Goal: Information Seeking & Learning: Learn about a topic

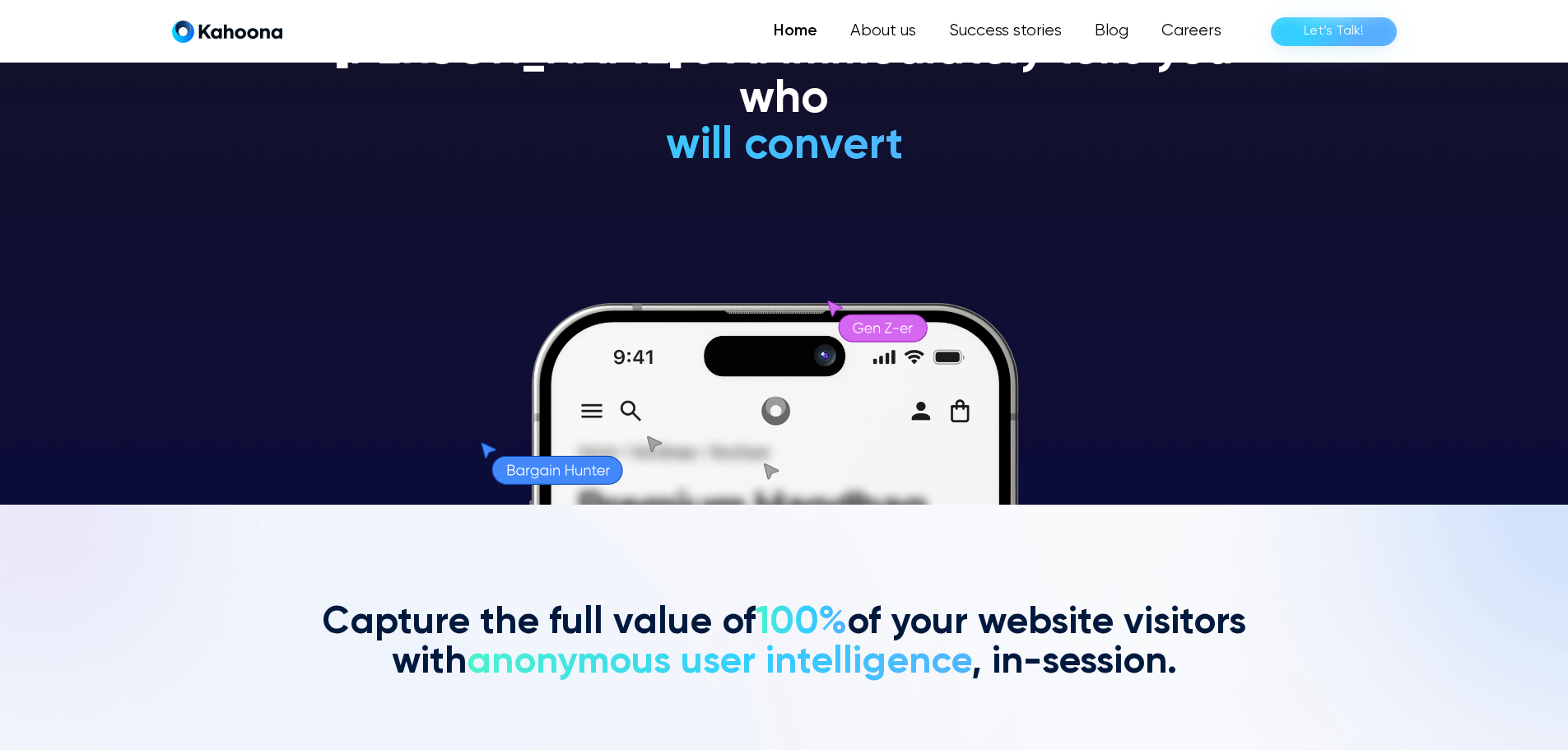
scroll to position [248, 0]
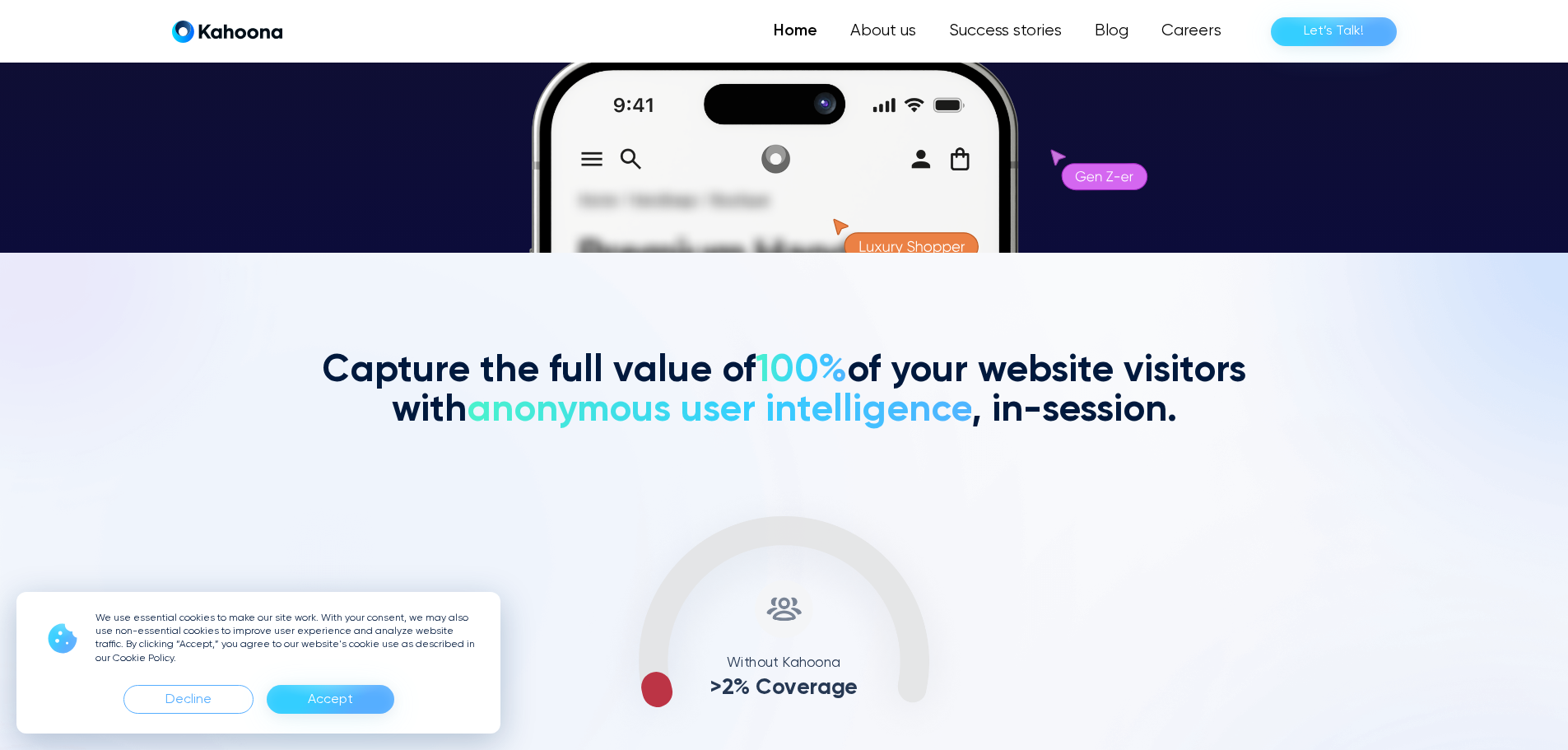
click at [334, 698] on div "Accept" at bounding box center [330, 700] width 45 height 27
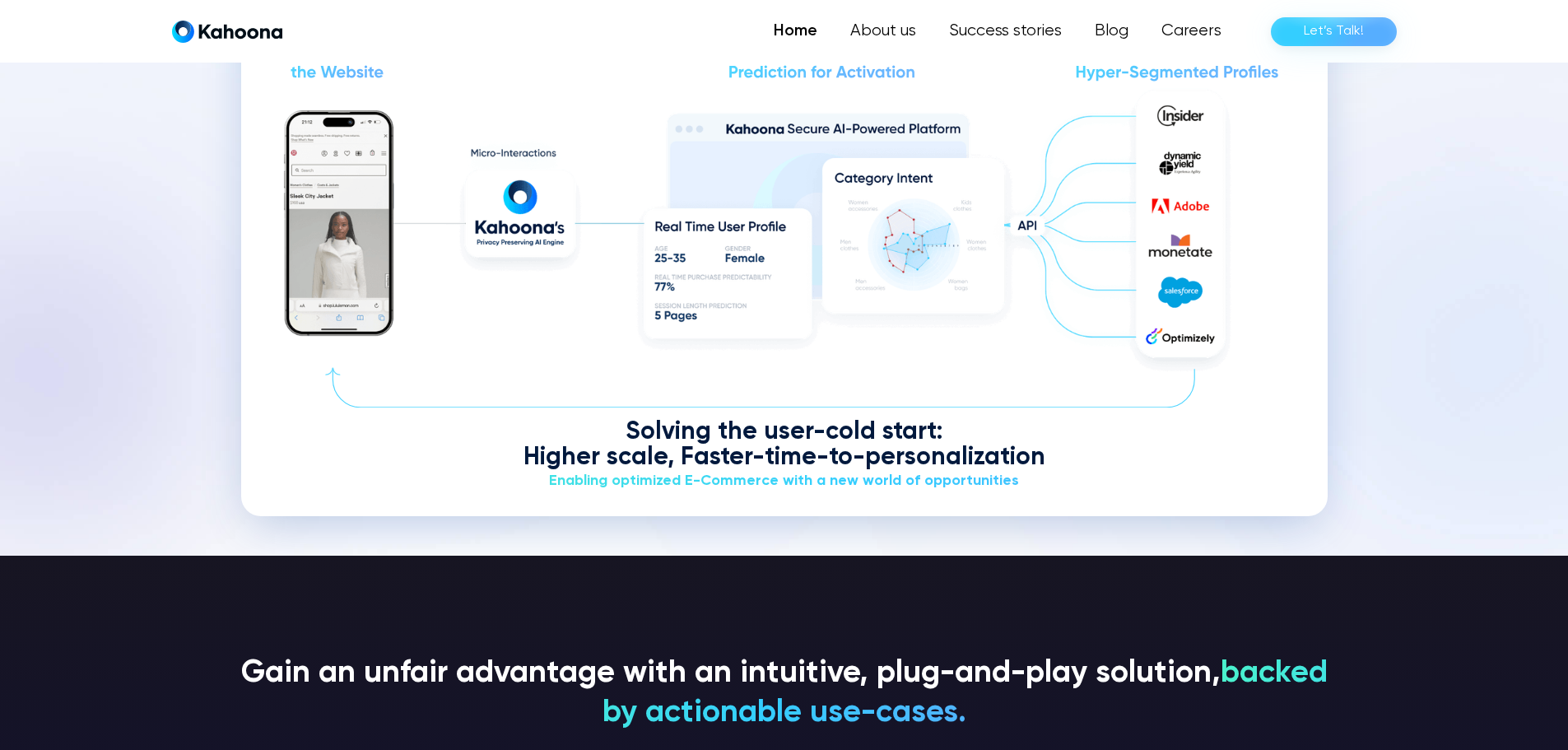
scroll to position [2157, 0]
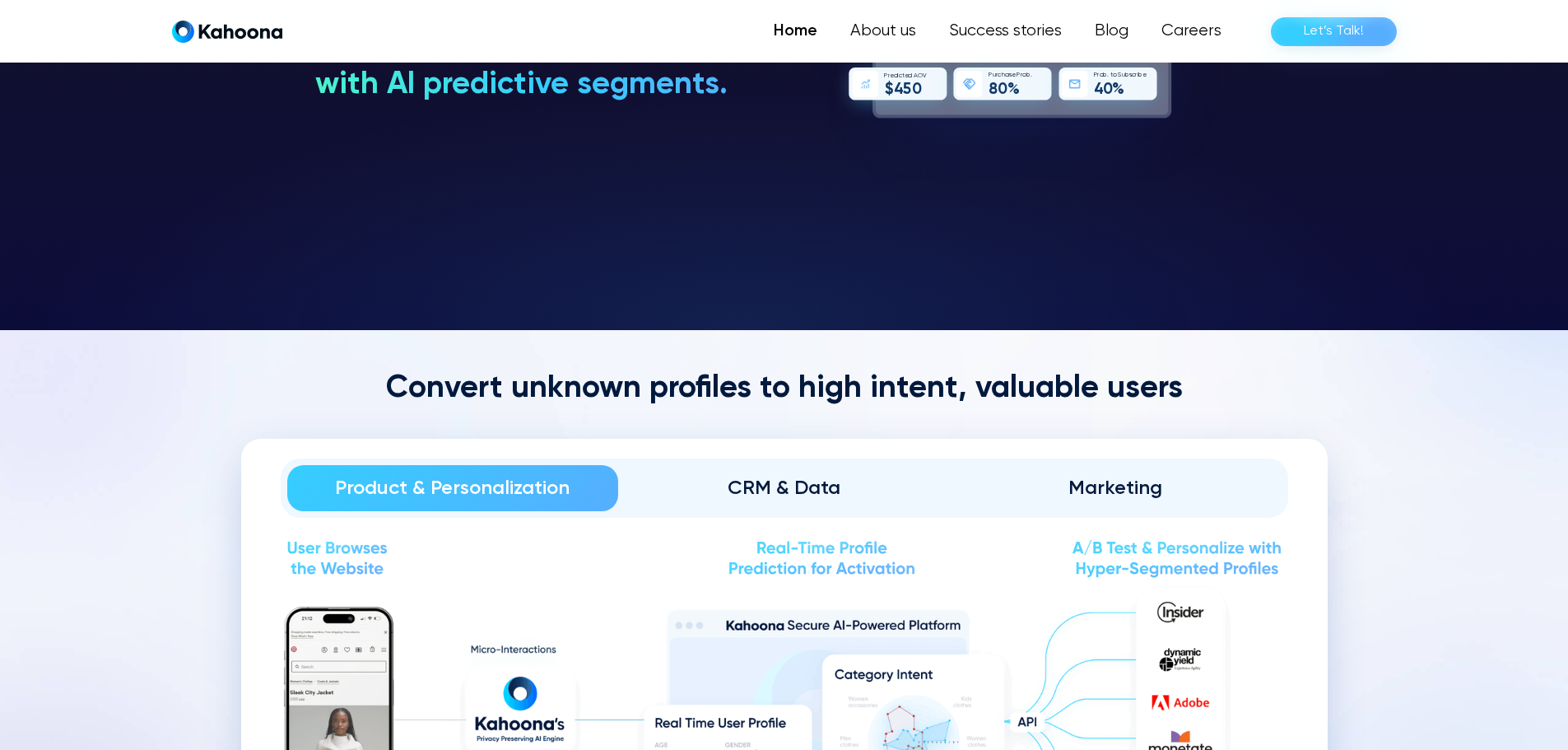
click at [801, 473] on link "CRM & Data" at bounding box center [784, 488] width 332 height 46
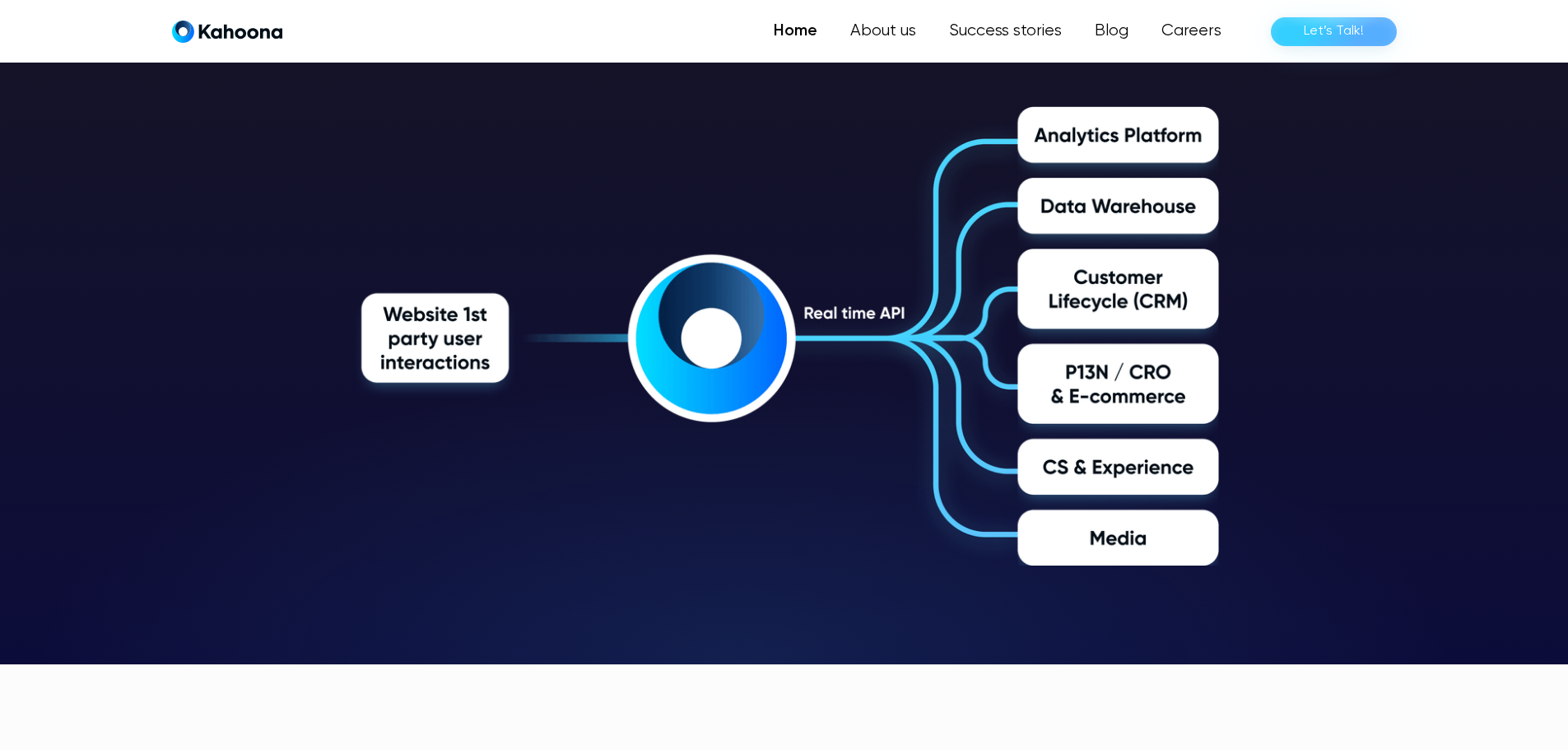
scroll to position [2737, 0]
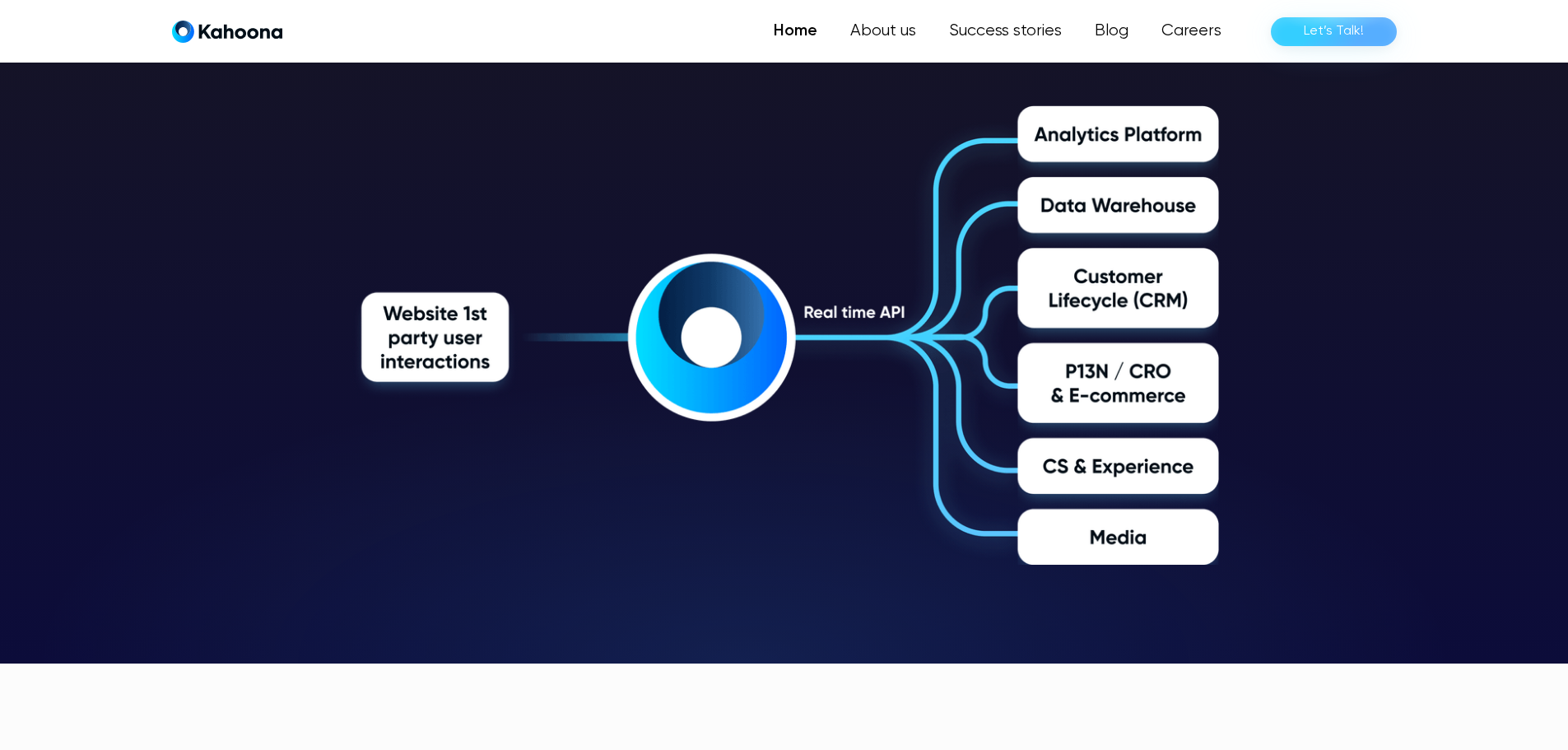
click at [454, 343] on img at bounding box center [784, 335] width 869 height 459
drag, startPoint x: 755, startPoint y: 360, endPoint x: 798, endPoint y: 368, distance: 43.7
click at [755, 360] on img at bounding box center [784, 335] width 869 height 459
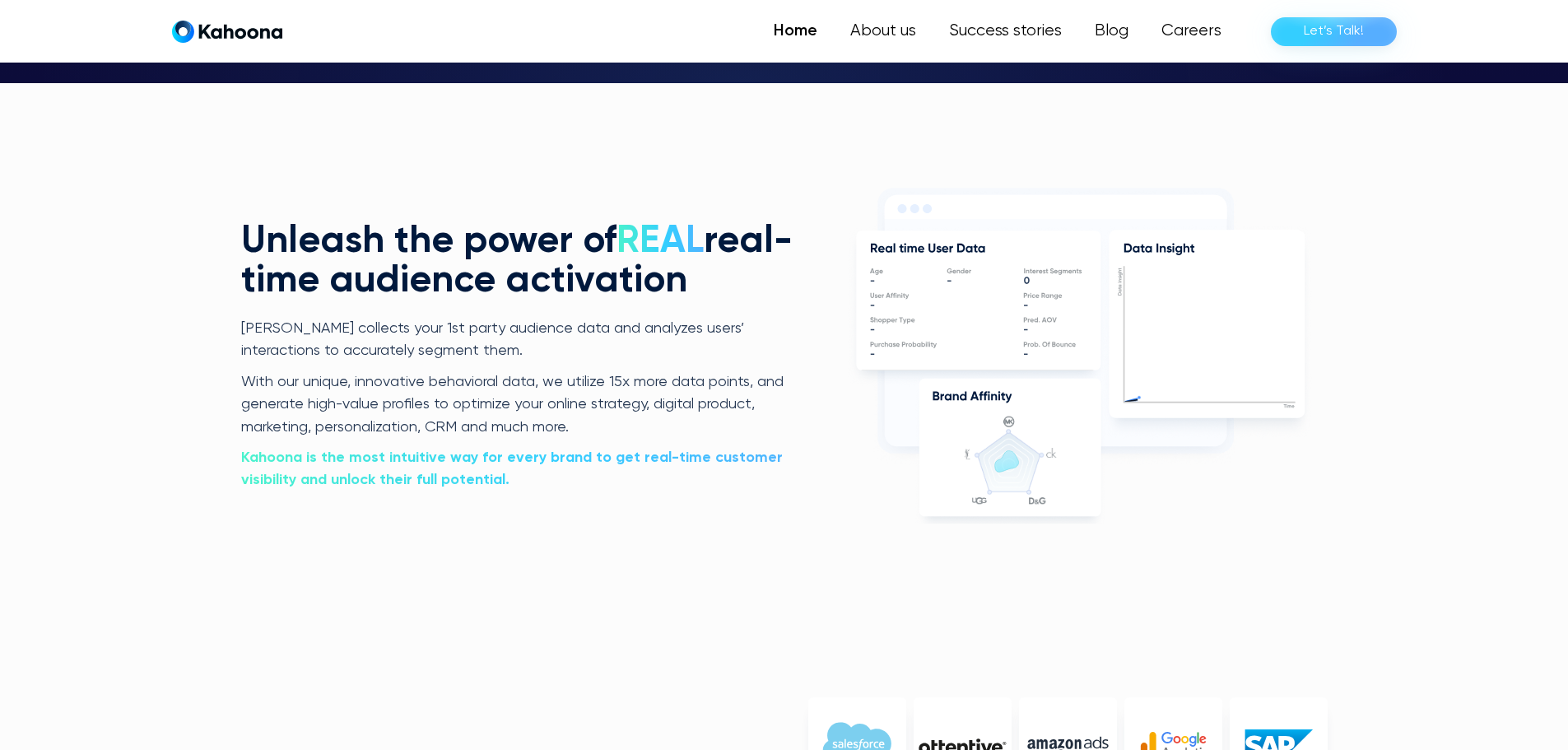
scroll to position [3318, 0]
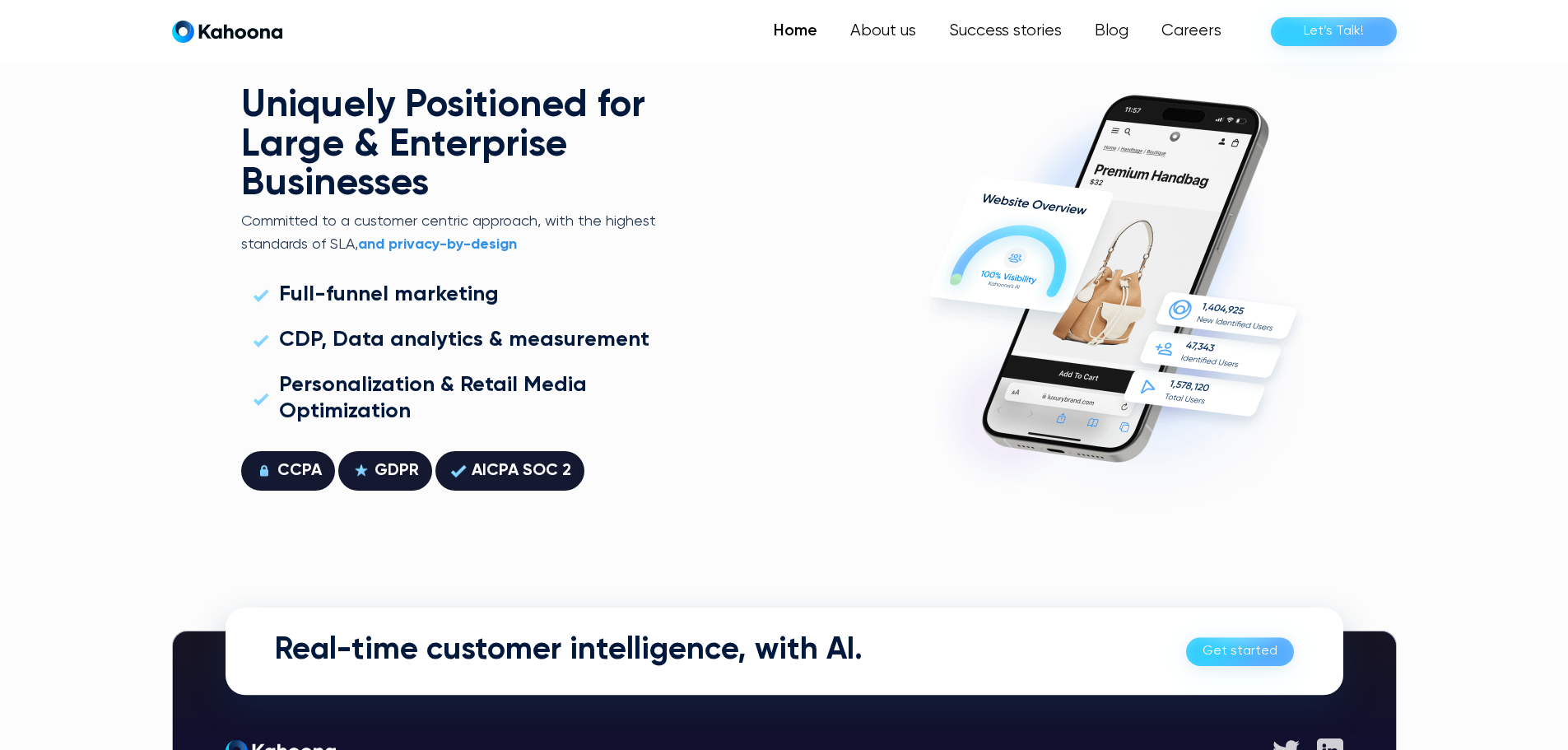
click at [989, 341] on img at bounding box center [1112, 288] width 430 height 480
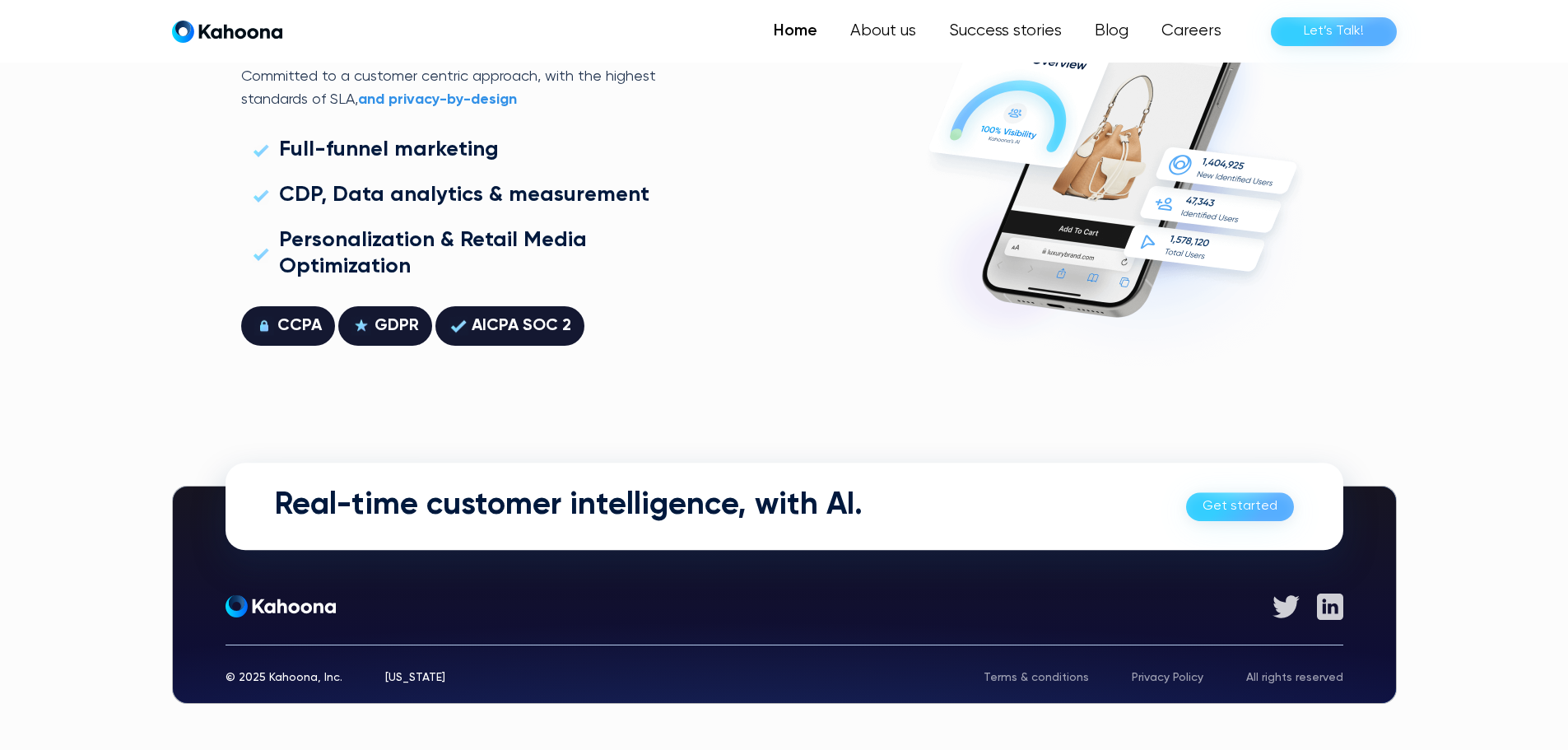
scroll to position [4625, 0]
click at [271, 612] on img at bounding box center [281, 605] width 110 height 23
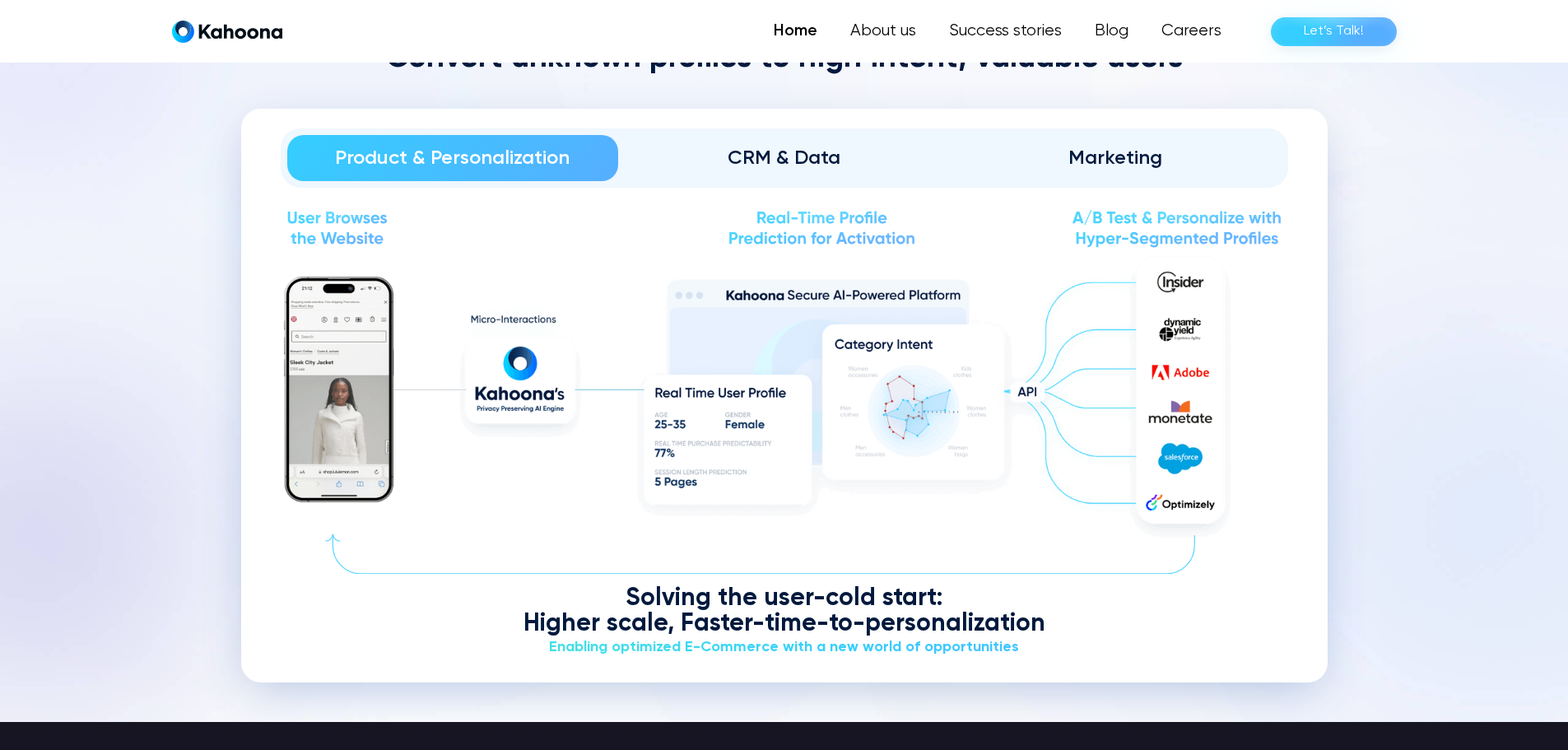
scroll to position [1991, 0]
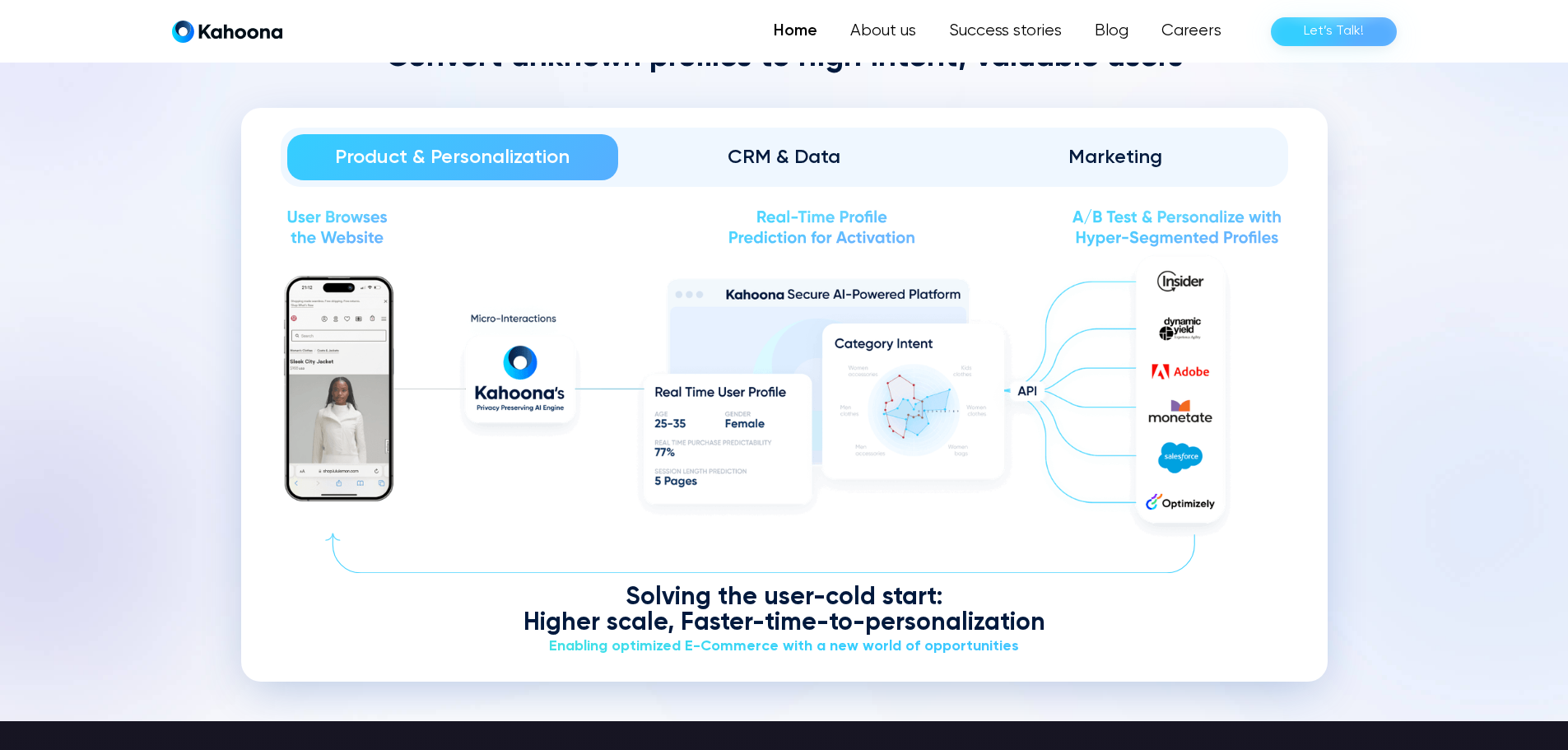
click at [460, 160] on div "Product & Personalization" at bounding box center [452, 157] width 285 height 27
click at [532, 370] on img at bounding box center [784, 396] width 1008 height 296
click at [739, 650] on div "Enabling optimized E-Commerce with a new world of opportunities" at bounding box center [784, 646] width 1008 height 20
click at [956, 383] on img at bounding box center [784, 396] width 1008 height 296
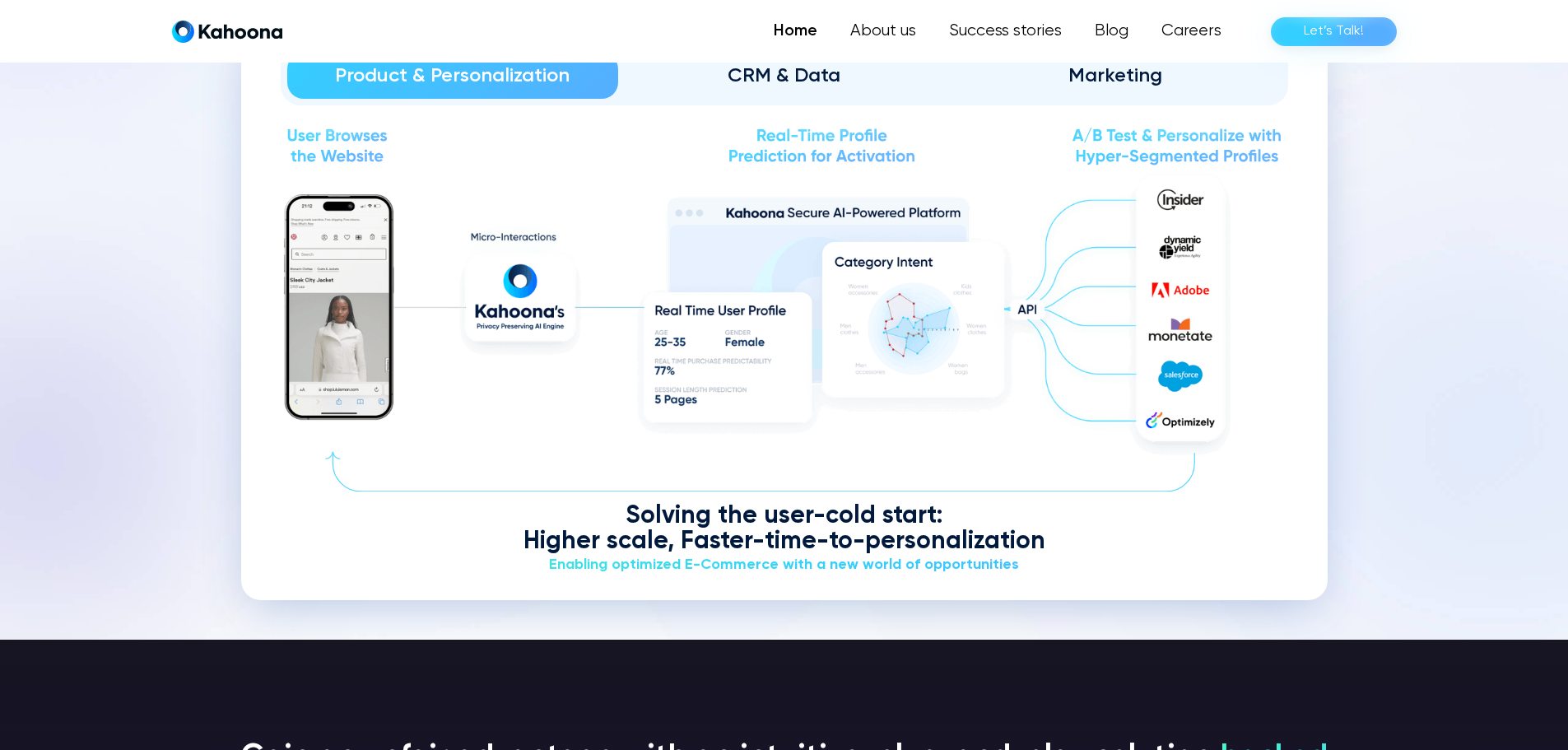
click at [773, 66] on div "CRM & Data" at bounding box center [783, 75] width 285 height 27
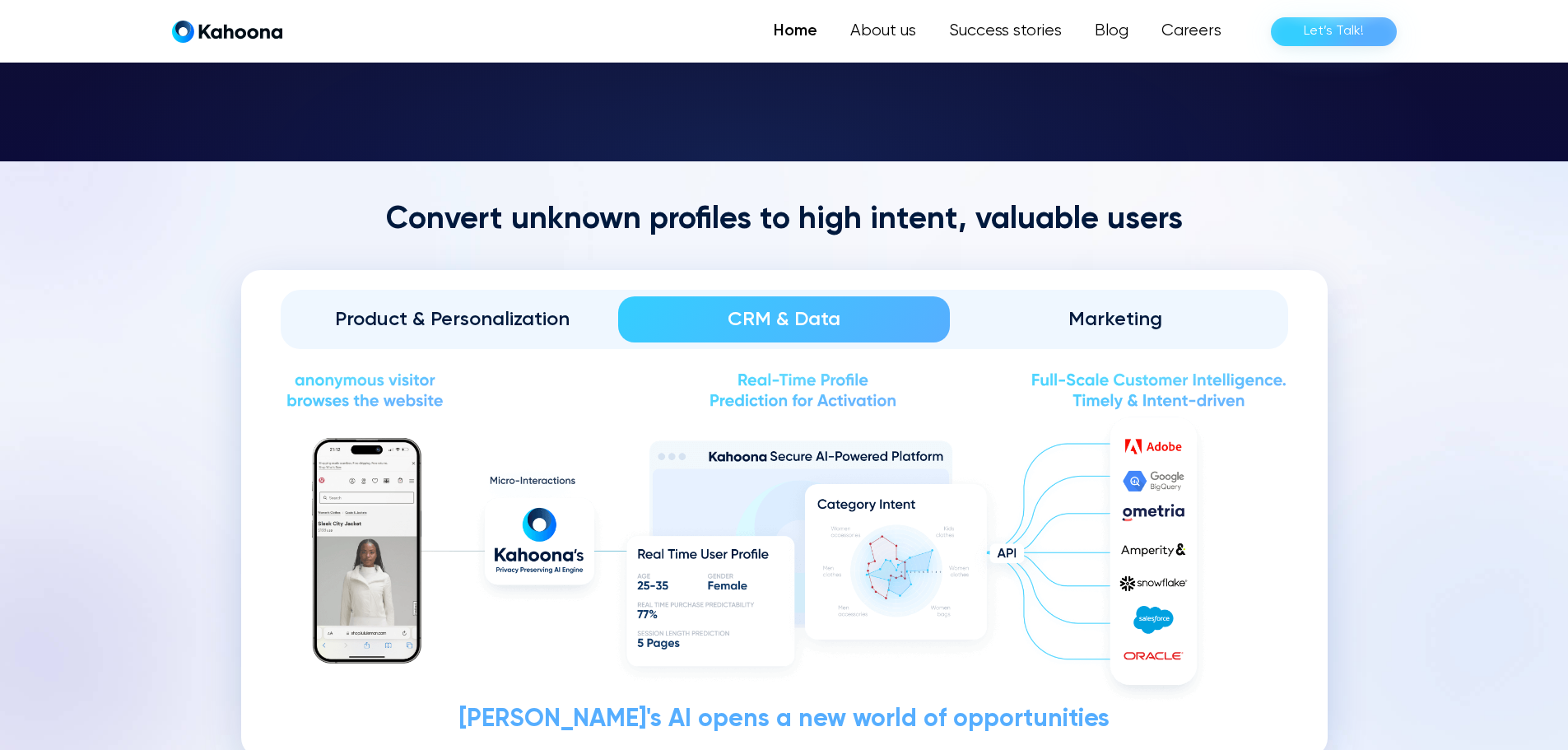
click at [1097, 290] on div "Product & Personalization CRM & Data Marketing" at bounding box center [784, 319] width 1008 height 60
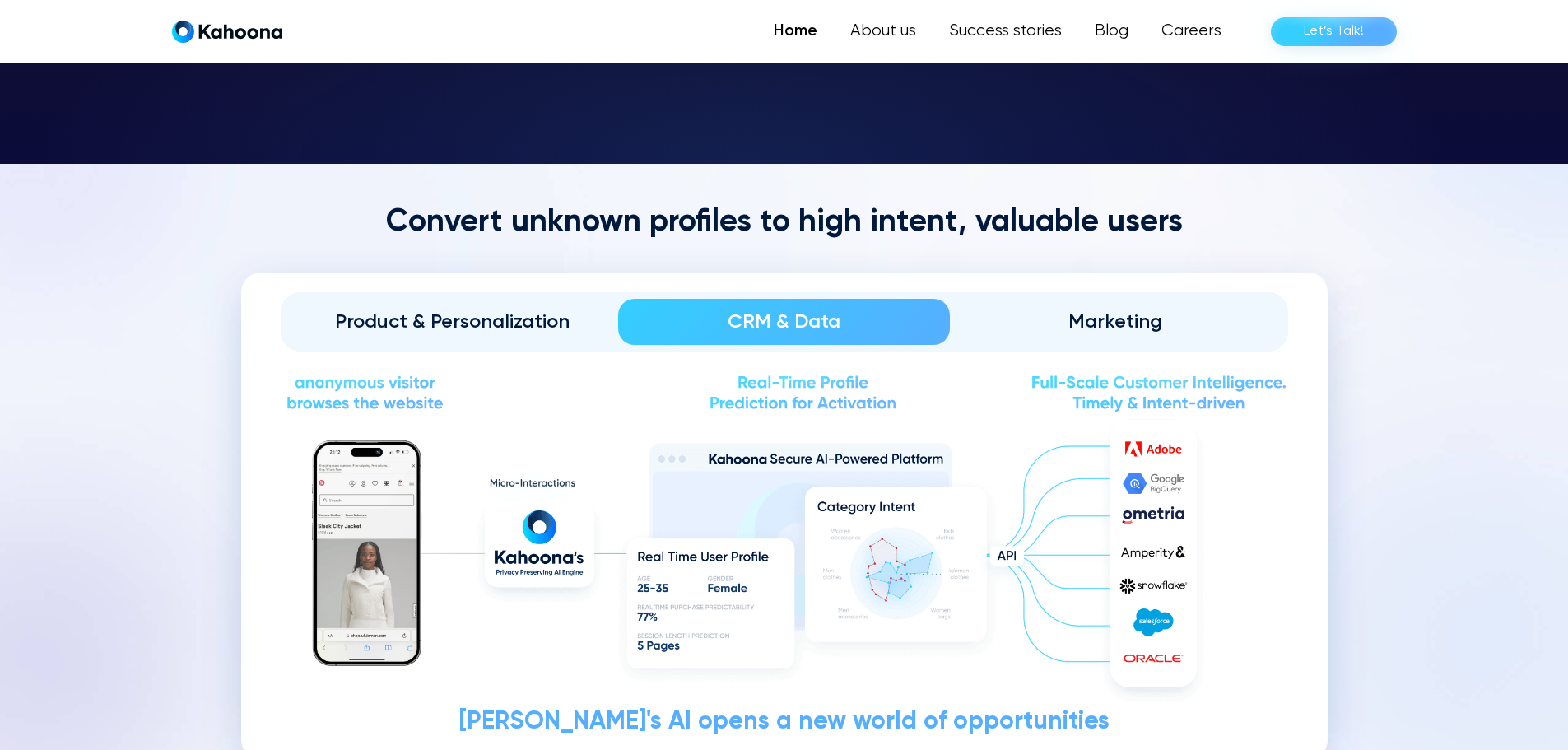
scroll to position [1825, 0]
click at [1114, 324] on div "Marketing" at bounding box center [1115, 322] width 285 height 27
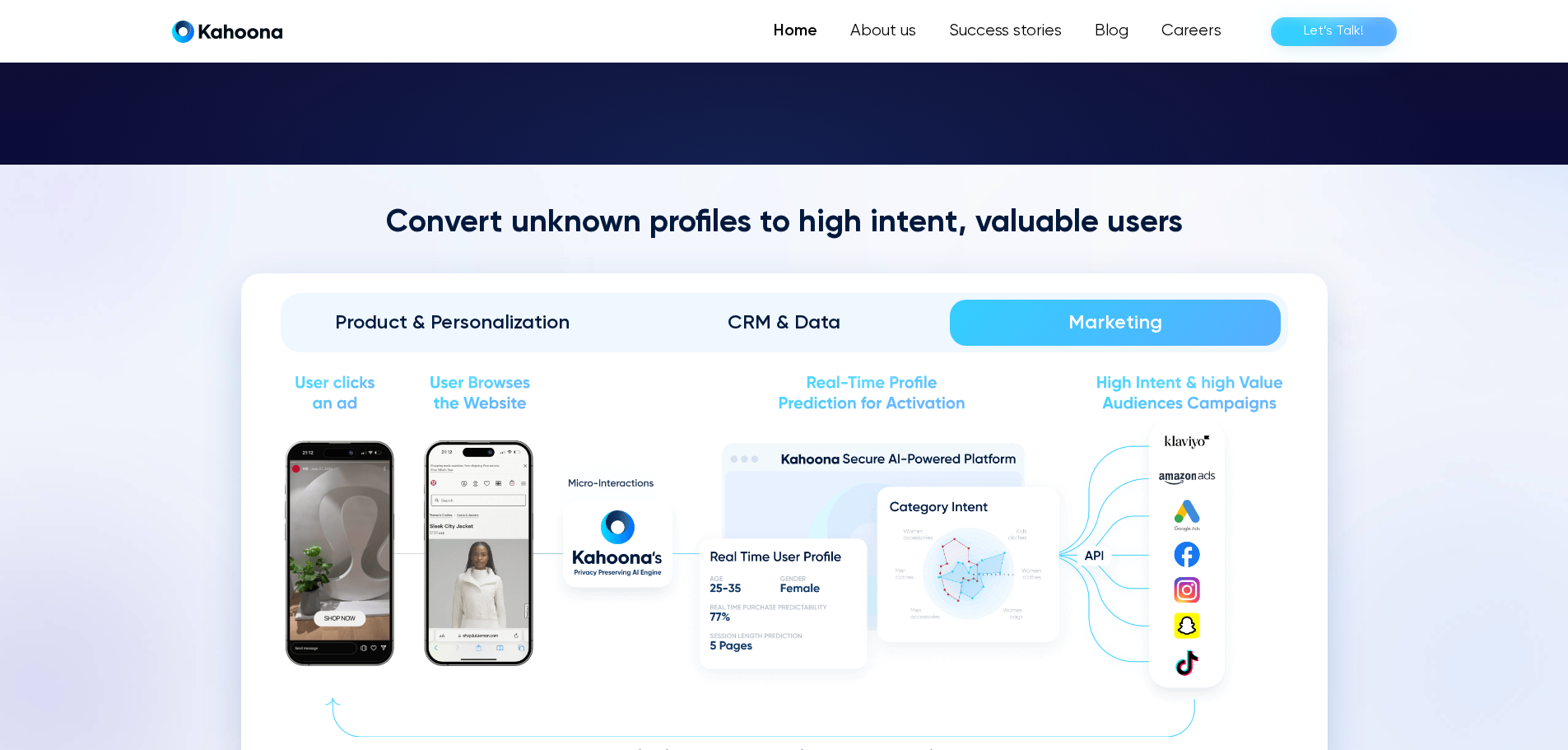
click at [824, 316] on div "CRM & Data" at bounding box center [783, 322] width 285 height 27
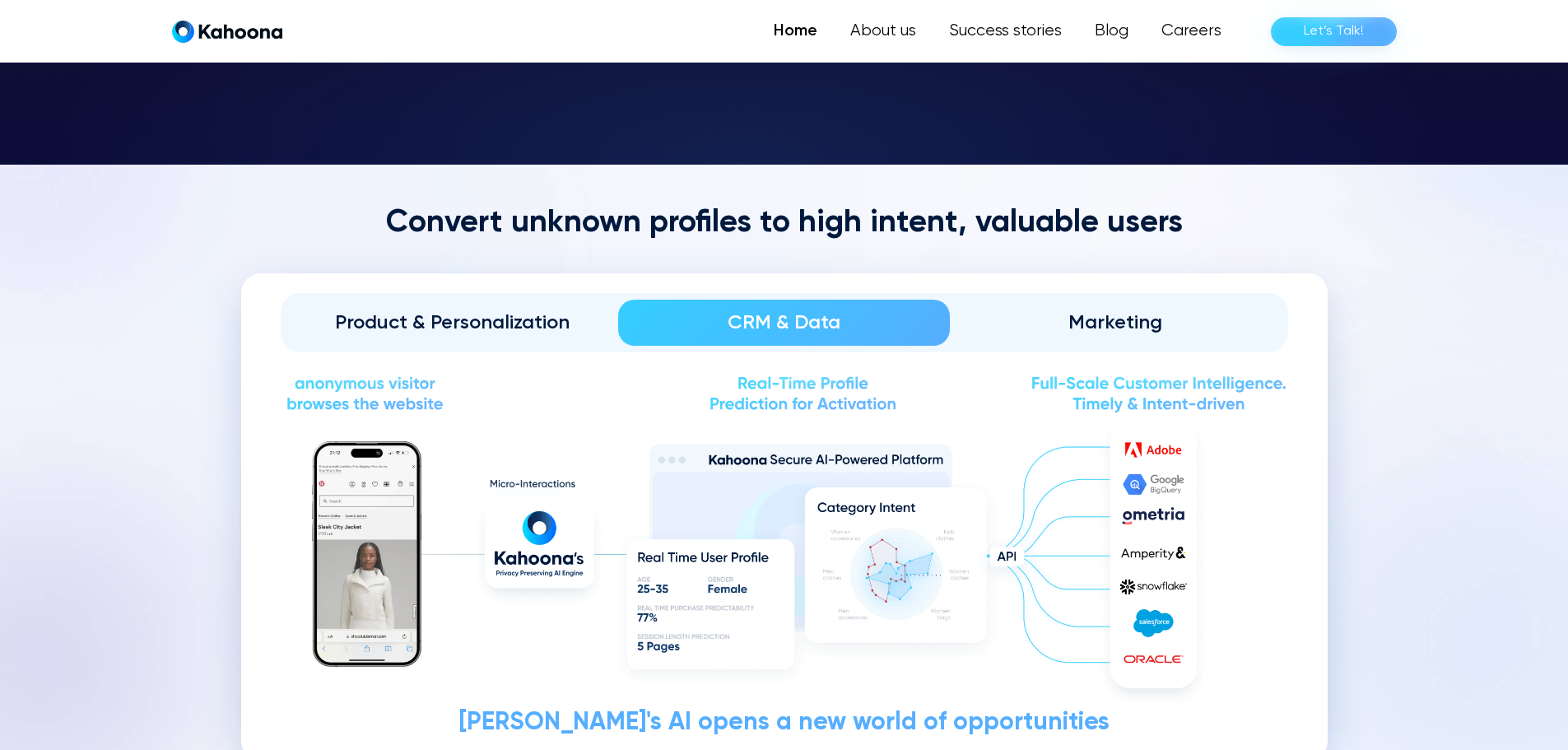
click at [522, 310] on div "Product & Personalization" at bounding box center [452, 322] width 285 height 27
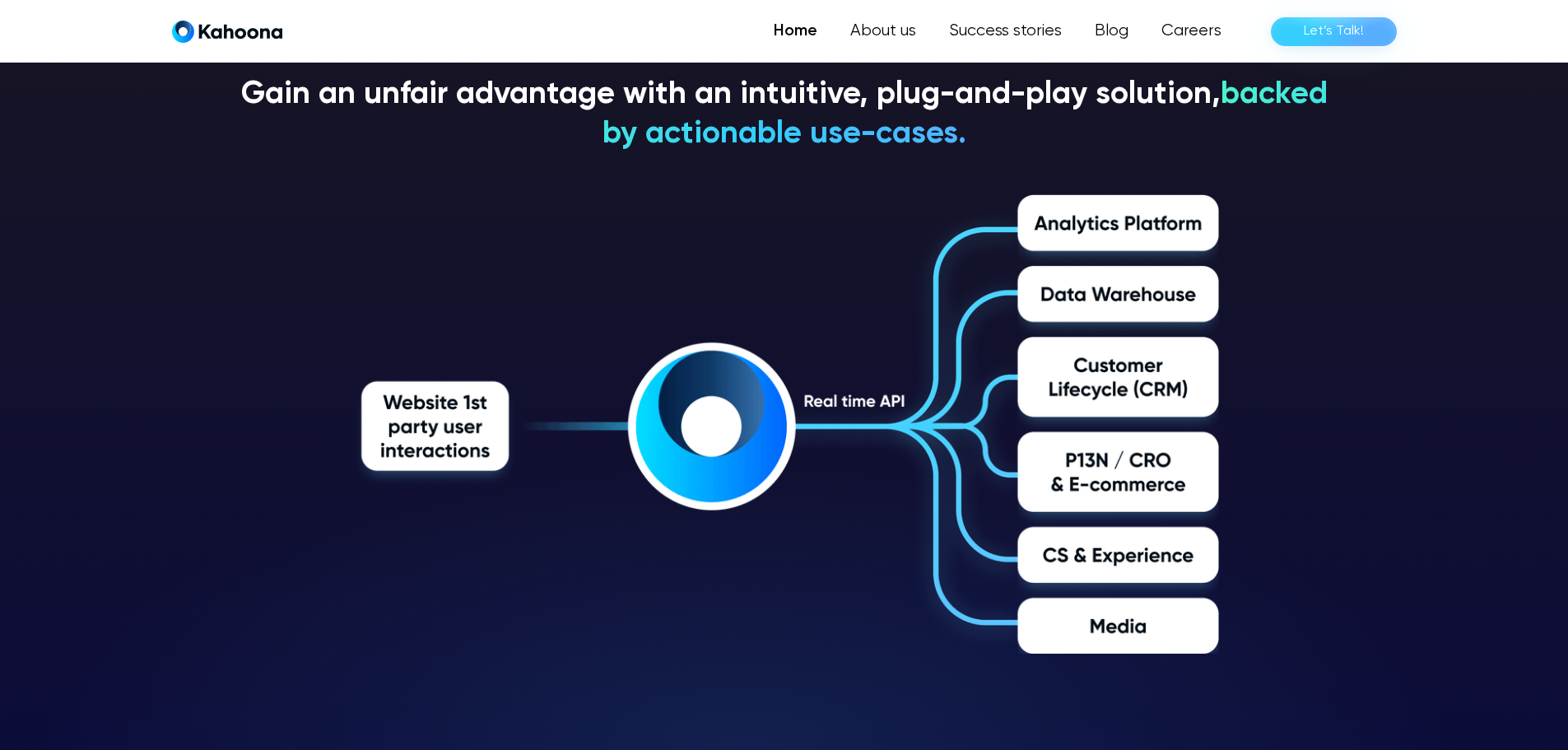
click at [1106, 238] on img at bounding box center [784, 424] width 869 height 459
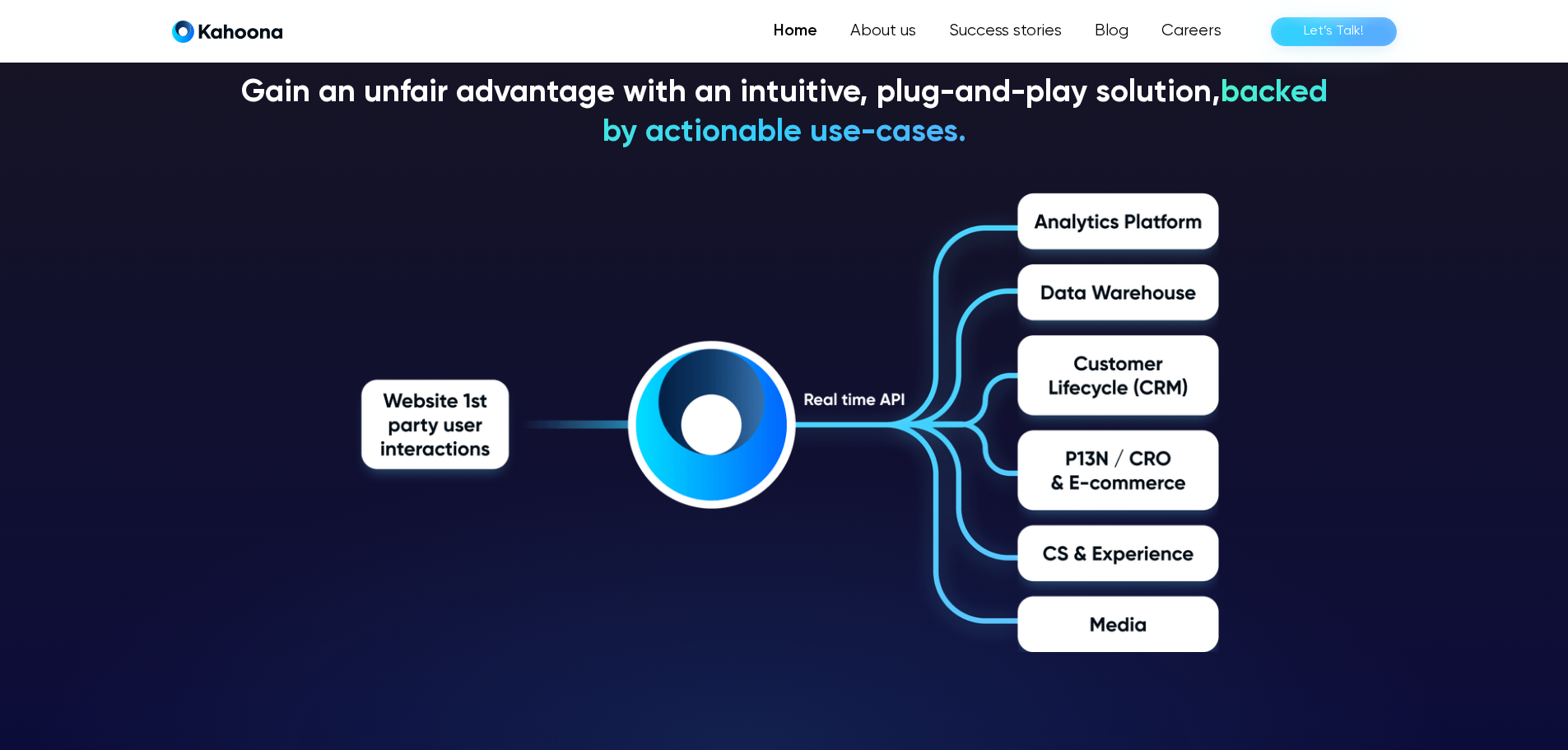
scroll to position [2737, 0]
click at [1086, 290] on img at bounding box center [784, 421] width 869 height 459
click at [769, 408] on img at bounding box center [784, 421] width 869 height 459
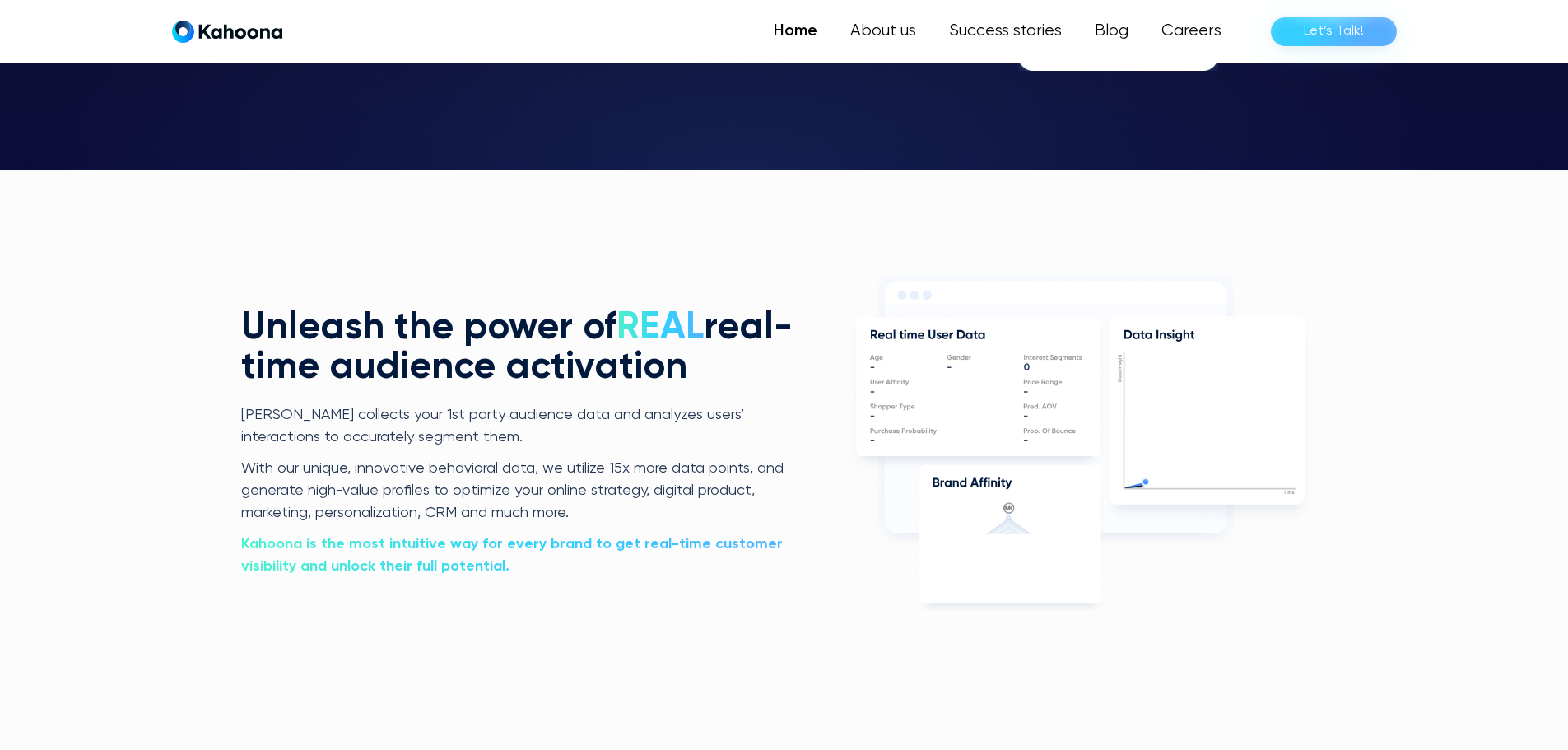
scroll to position [3318, 0]
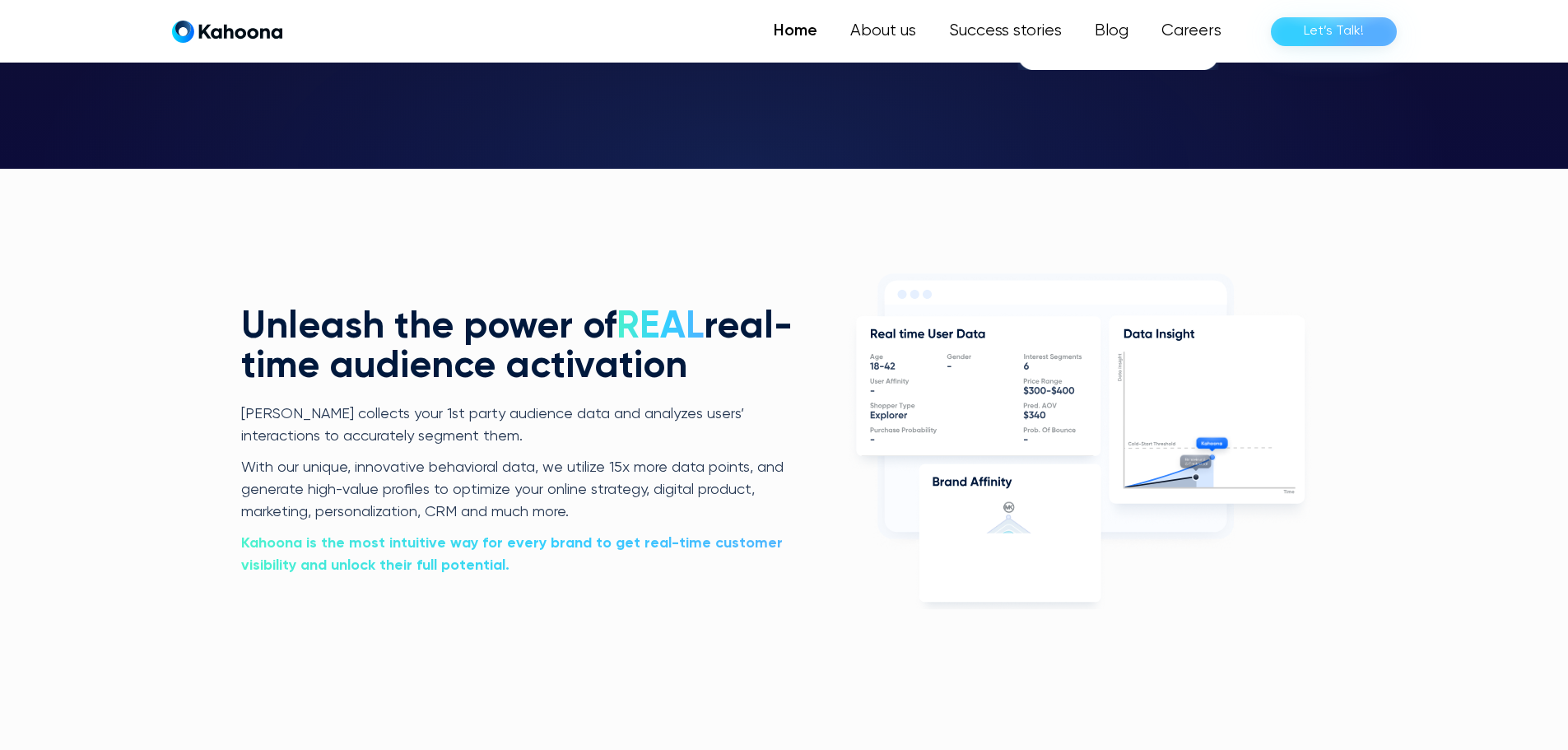
click at [917, 390] on icon at bounding box center [977, 386] width 245 height 140
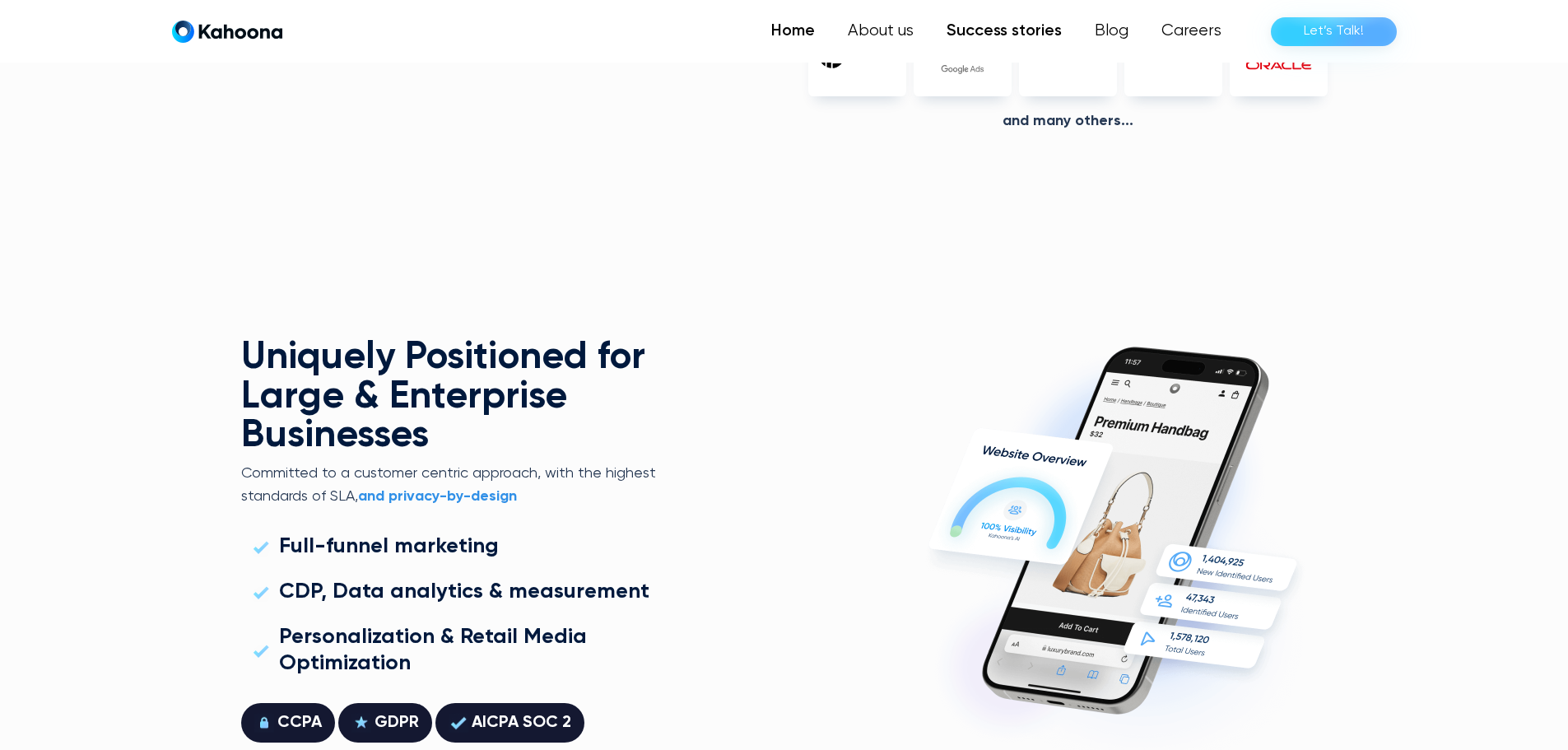
scroll to position [4314, 0]
click at [1028, 31] on link "Success stories" at bounding box center [1004, 31] width 149 height 33
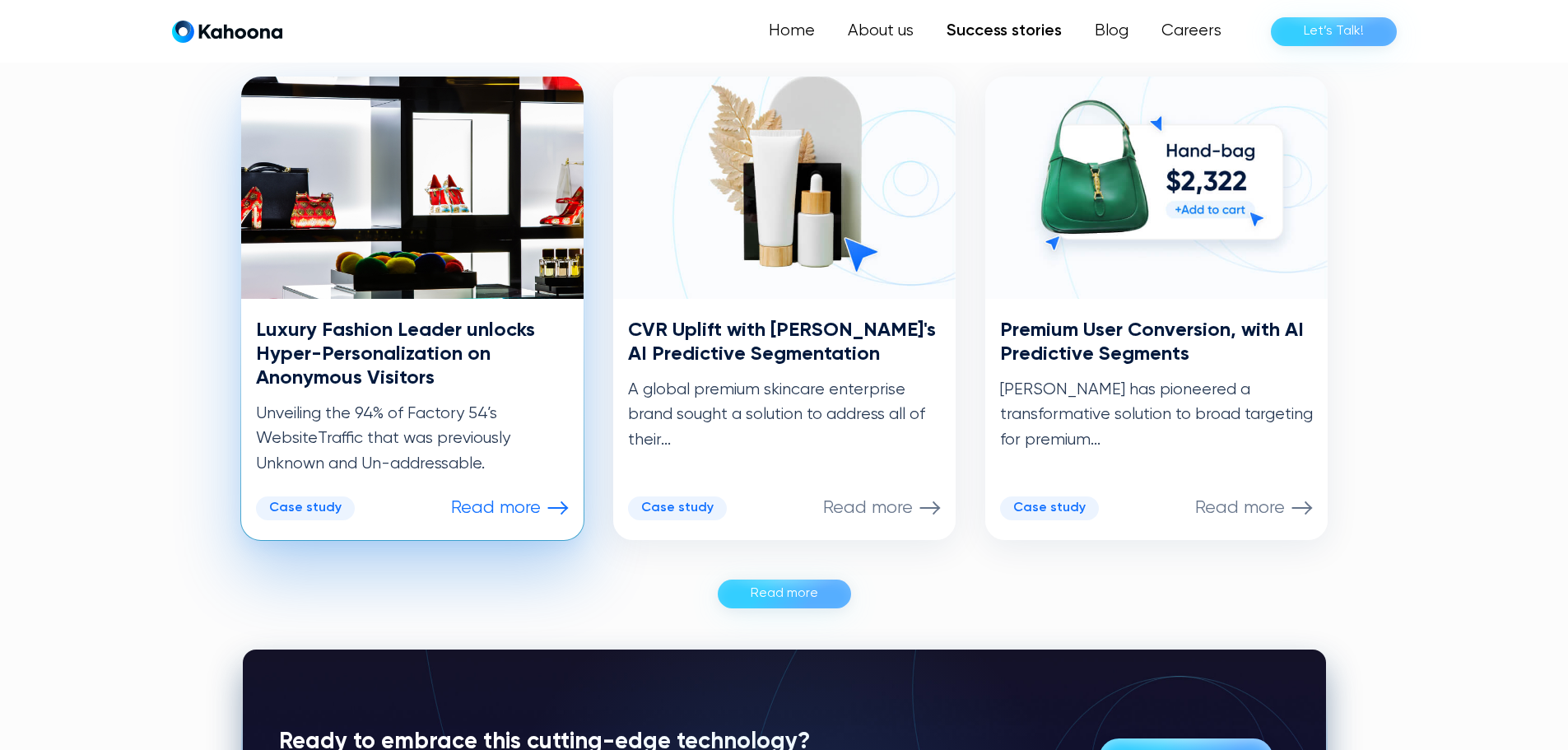
scroll to position [830, 0]
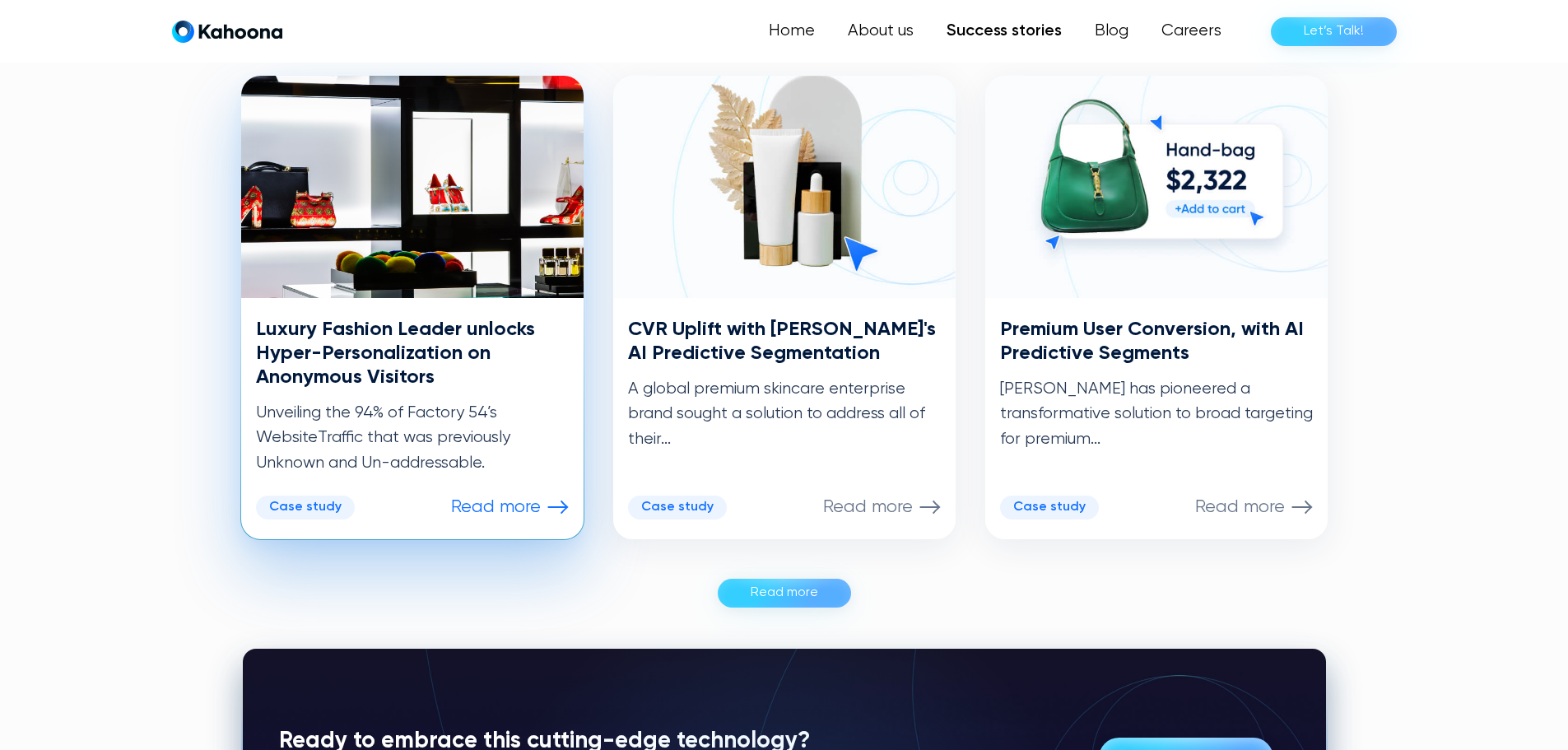
click at [481, 347] on h3 "Luxury Fashion Leader unlocks Hyper-Personalization on Anonymous Visitors" at bounding box center [412, 352] width 313 height 71
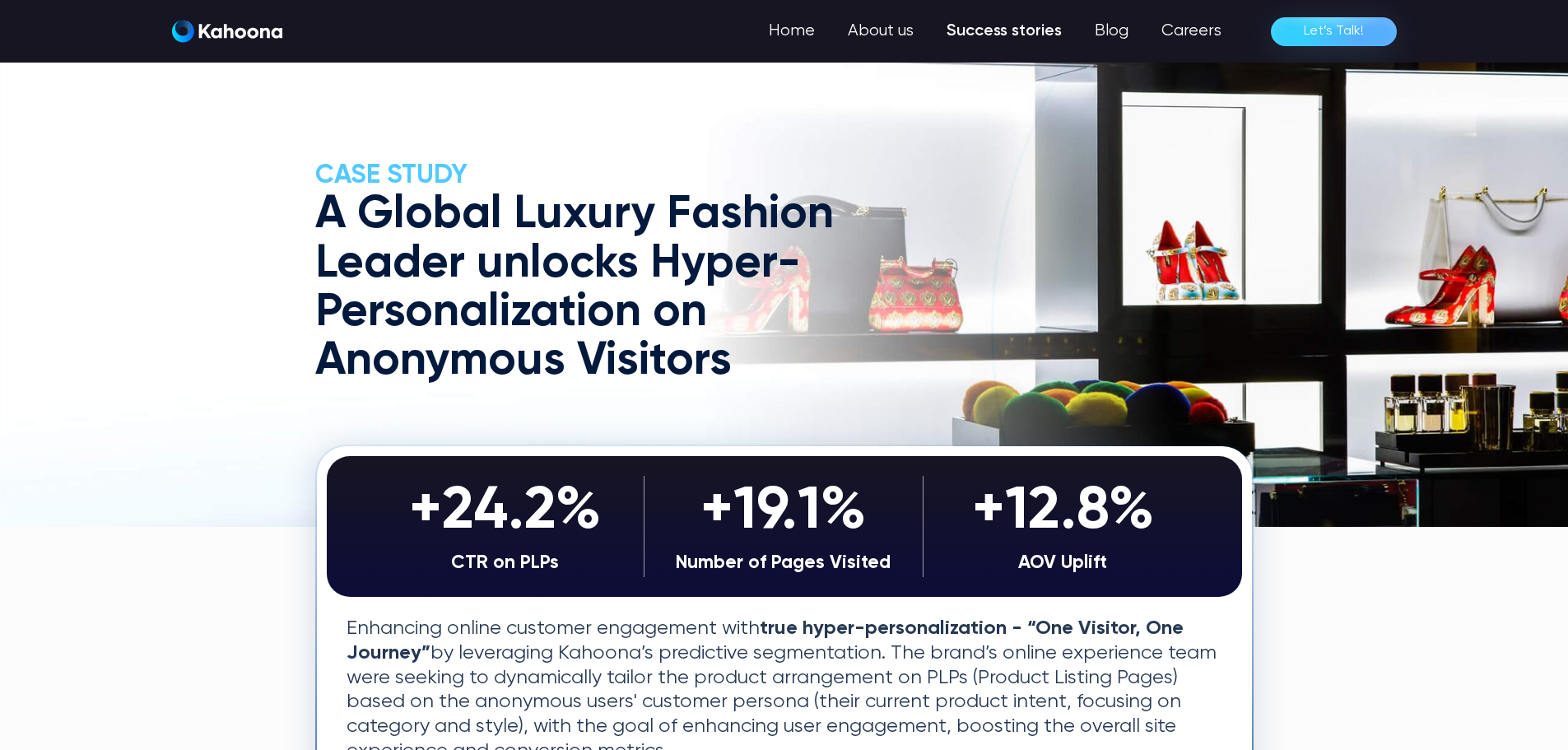
drag, startPoint x: 1237, startPoint y: 298, endPoint x: 832, endPoint y: 330, distance: 406.3
click at [1236, 298] on div "CASE Study A Global Luxury Fashion Leader unlocks Hyper-Personalization on Anon…" at bounding box center [784, 273] width 938 height 227
click at [661, 341] on h1 "A Global Luxury Fashion Leader unlocks Hyper-Personalization on Anonymous Visit…" at bounding box center [605, 288] width 580 height 195
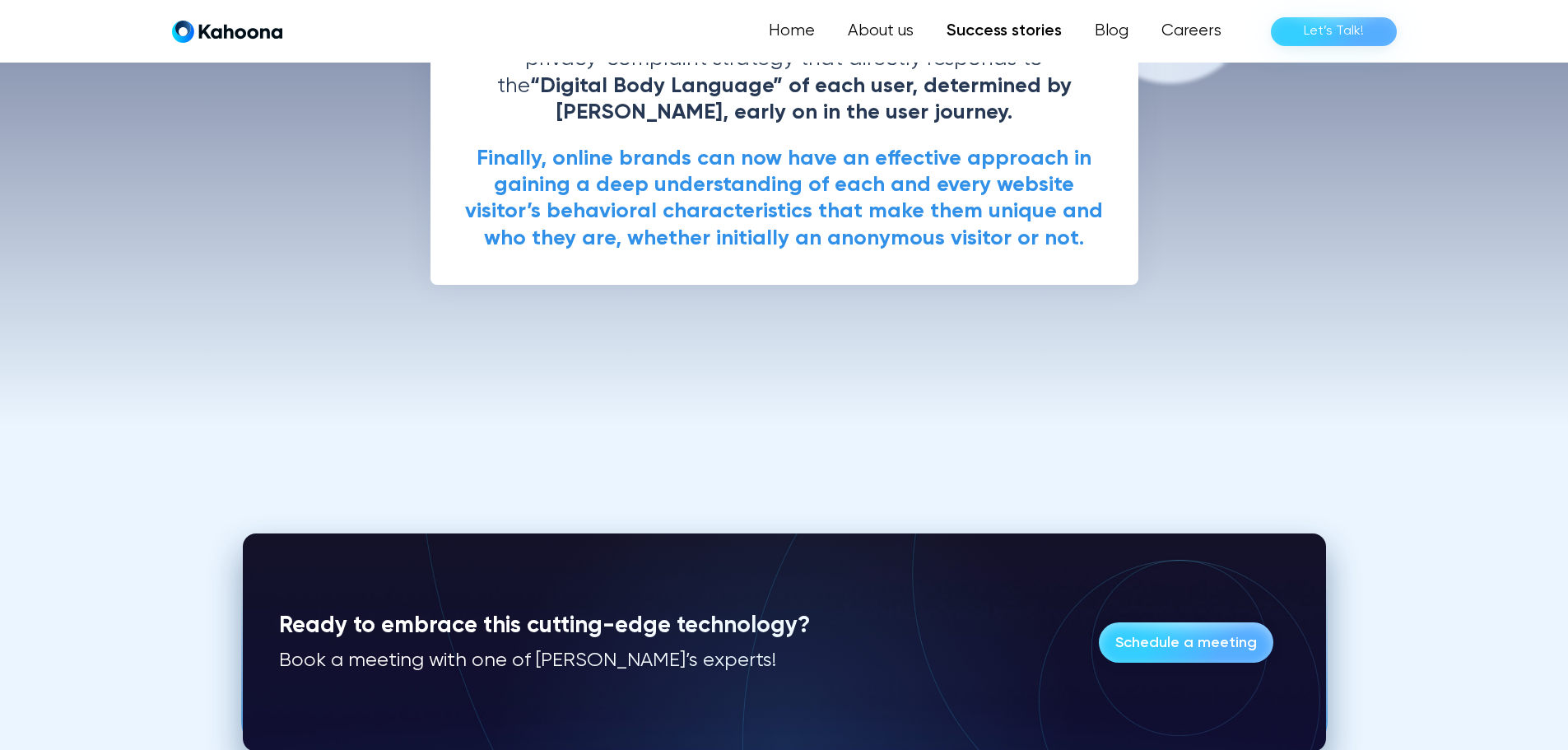
scroll to position [3597, 0]
